Goal: Check status: Check status

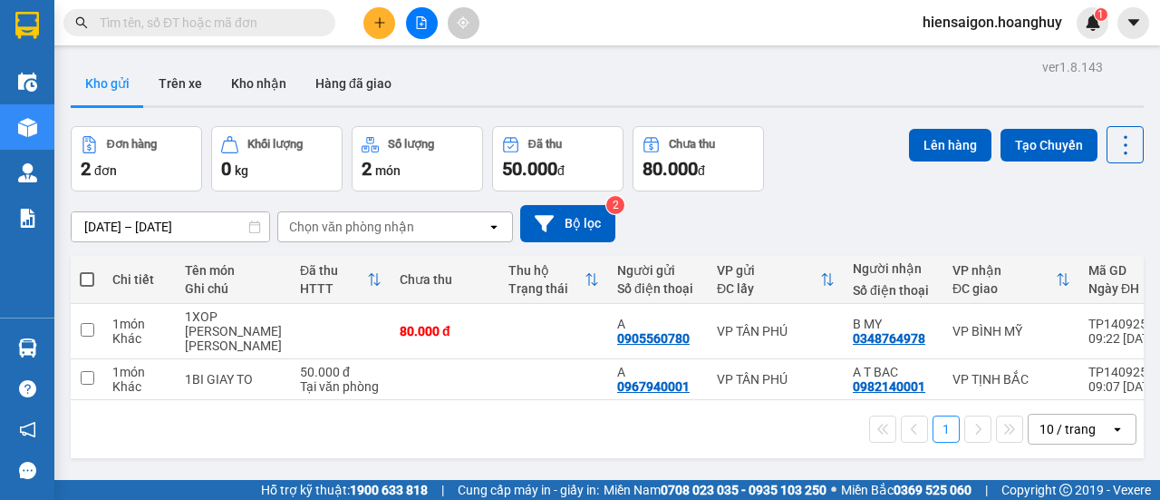
click at [268, 30] on input "text" at bounding box center [207, 23] width 214 height 20
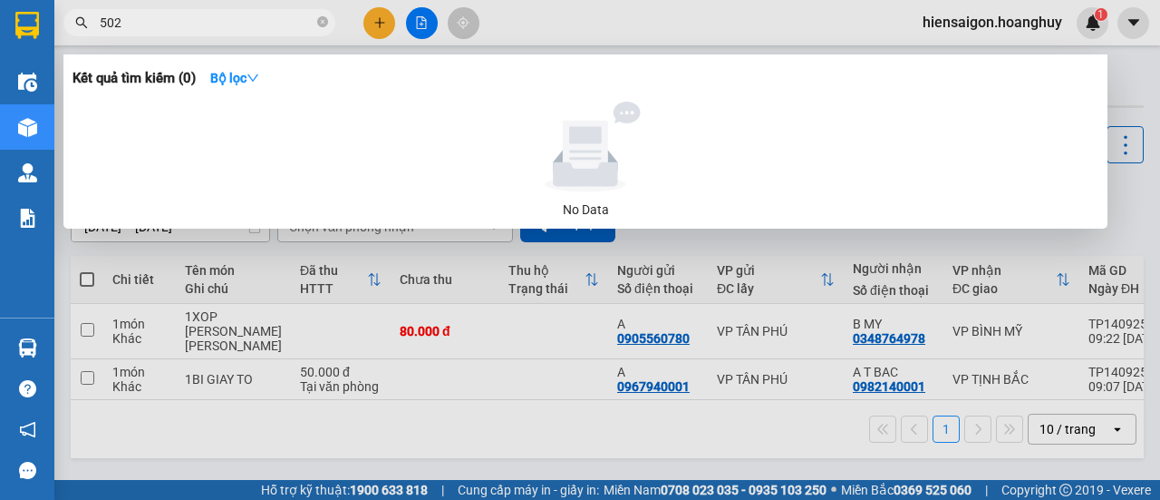
type input "5024"
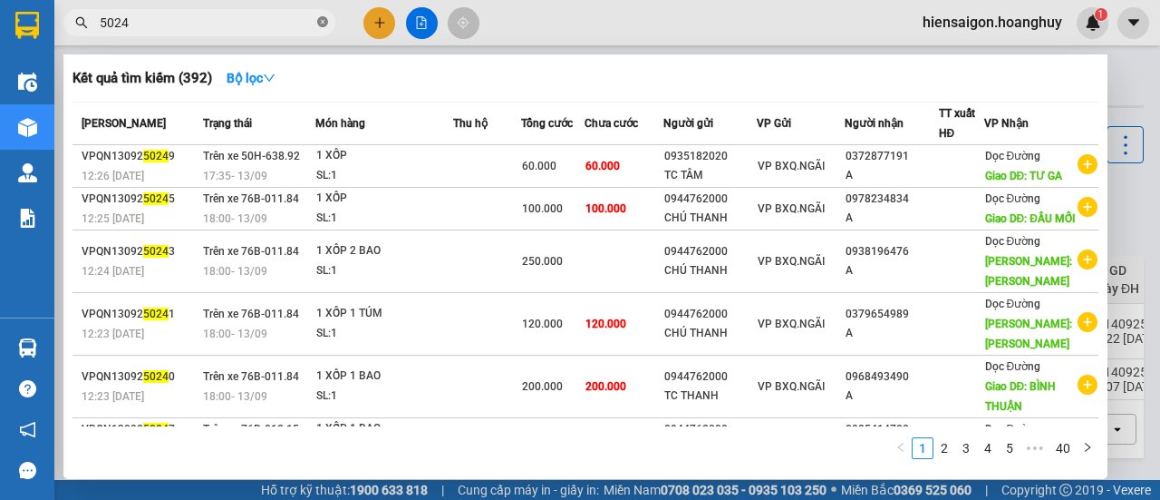
click at [325, 24] on icon "close-circle" at bounding box center [322, 21] width 11 height 11
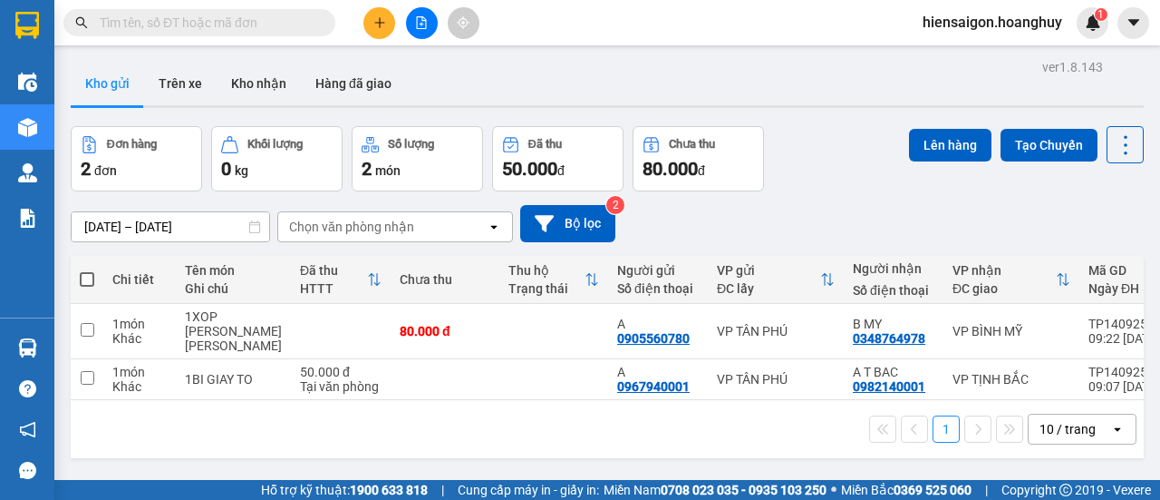
click at [300, 24] on input "text" at bounding box center [207, 23] width 214 height 20
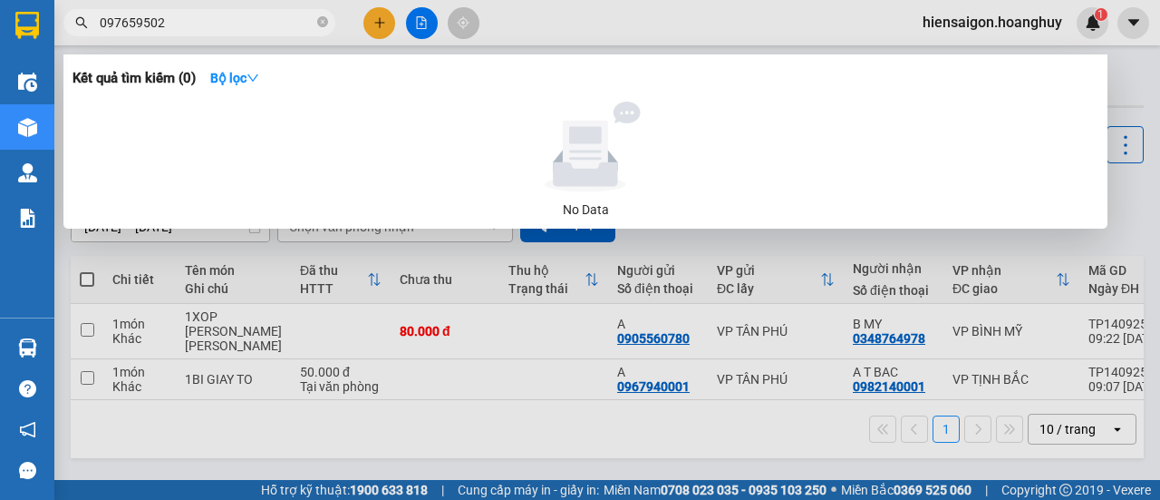
type input "0976595024"
click at [321, 25] on icon "close-circle" at bounding box center [322, 21] width 11 height 11
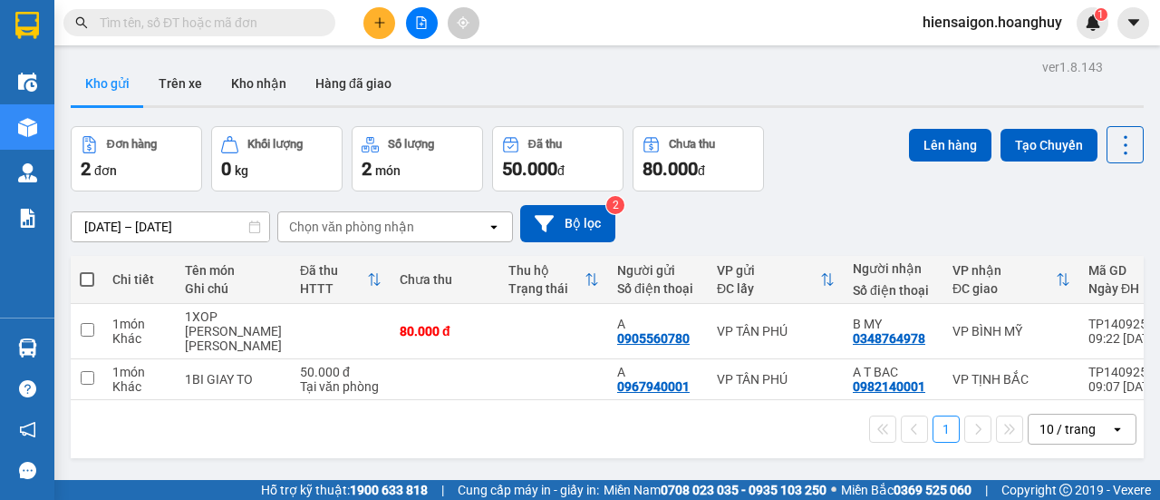
click at [238, 24] on input "text" at bounding box center [207, 23] width 214 height 20
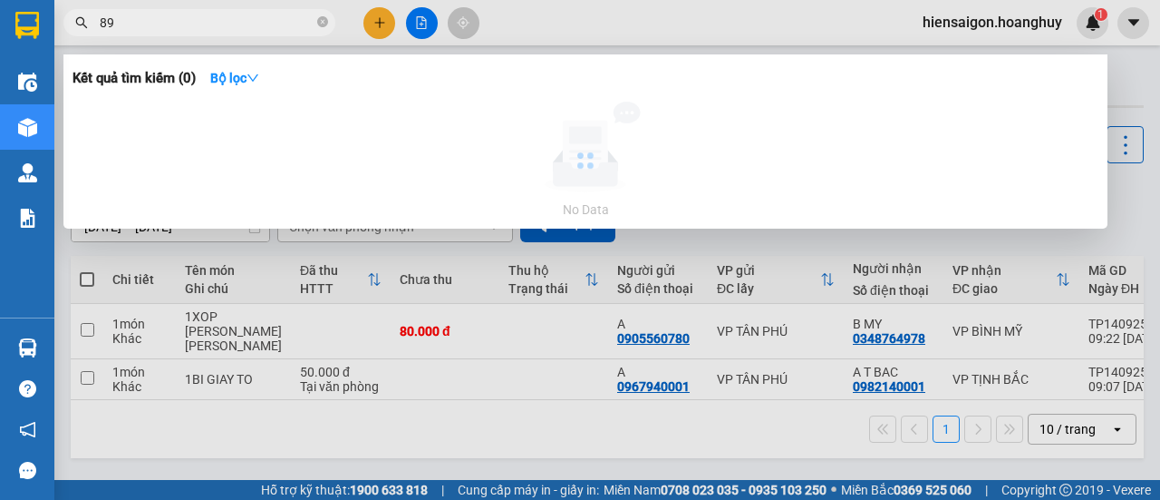
type input "8"
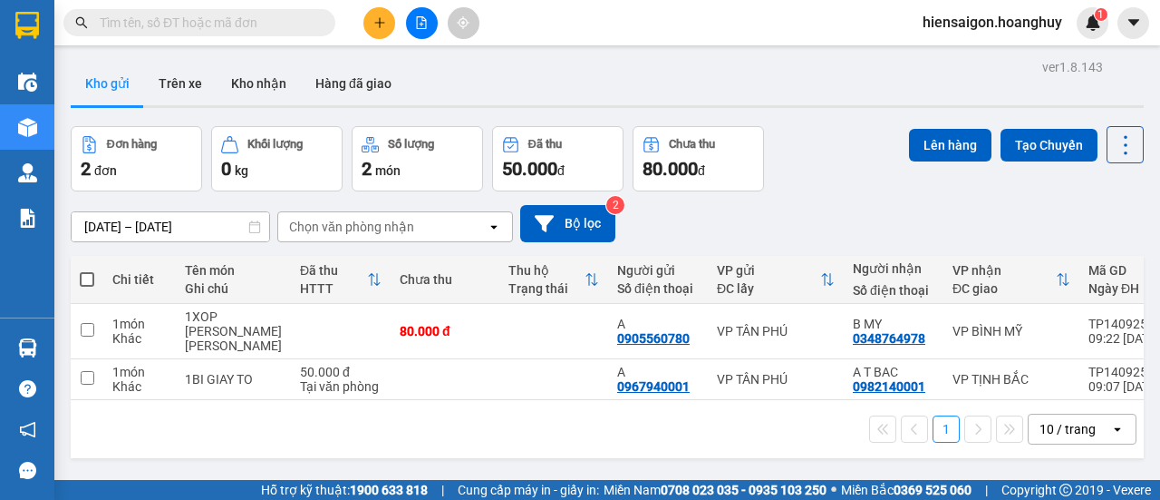
type input "0"
type input "9"
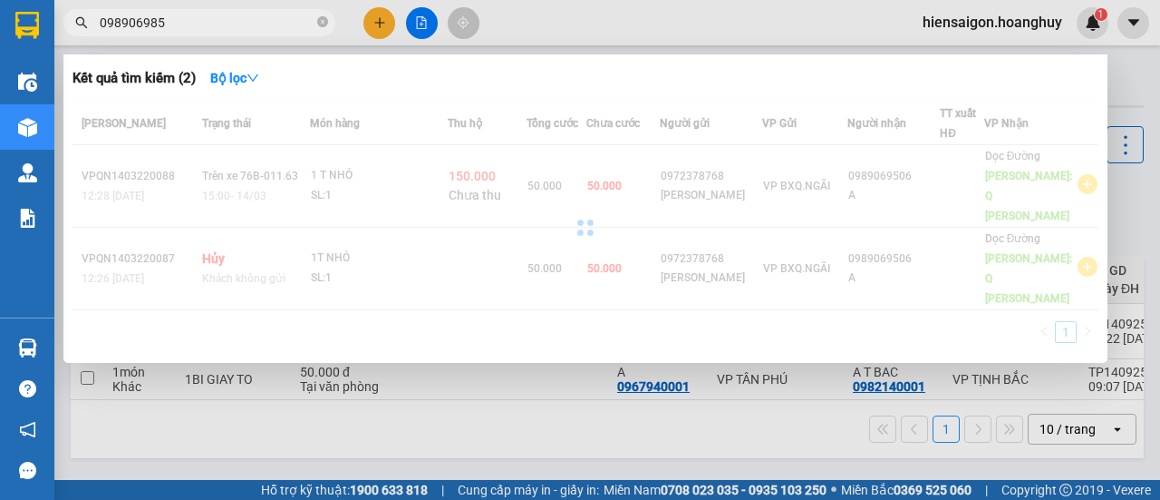
type input "0989069850"
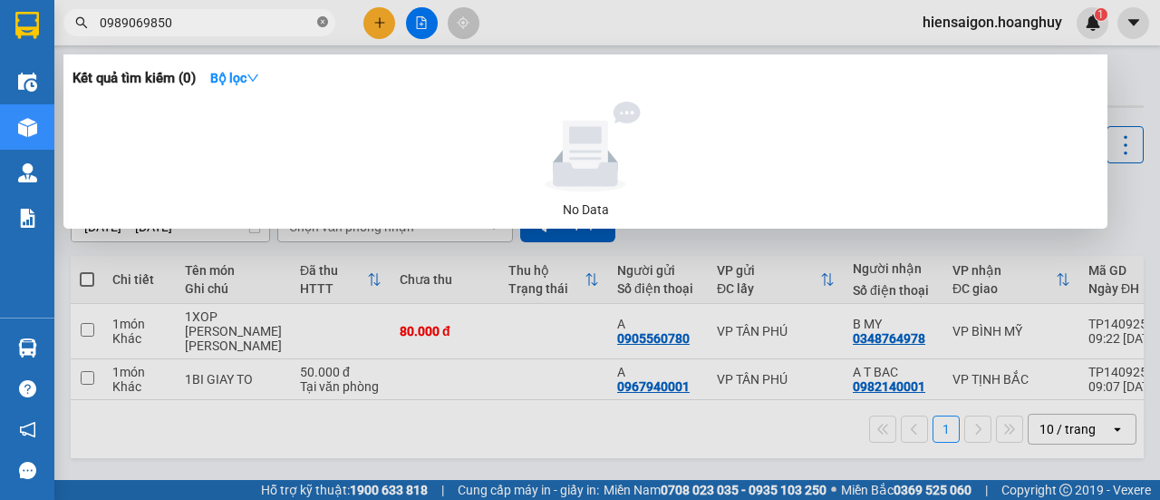
click at [323, 23] on icon "close-circle" at bounding box center [322, 21] width 11 height 11
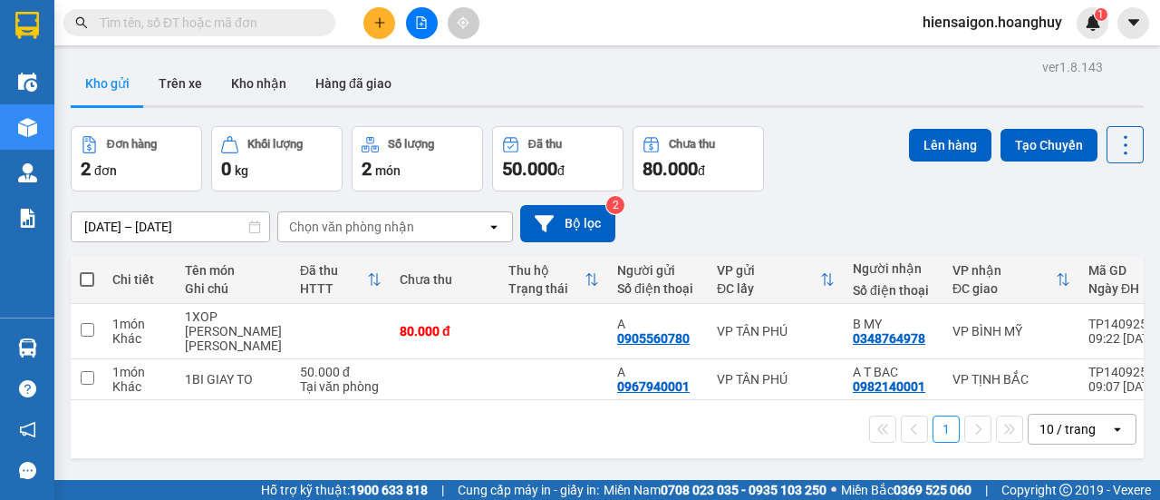
click at [228, 23] on input "text" at bounding box center [207, 23] width 214 height 20
